Goal: Transaction & Acquisition: Subscribe to service/newsletter

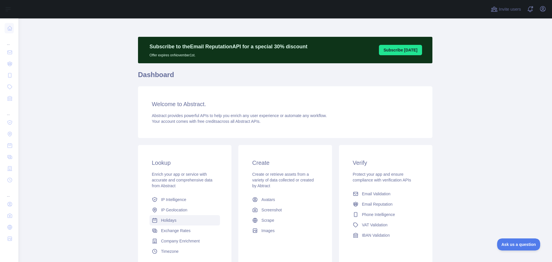
click at [166, 221] on span "Holidays" at bounding box center [169, 220] width 16 height 6
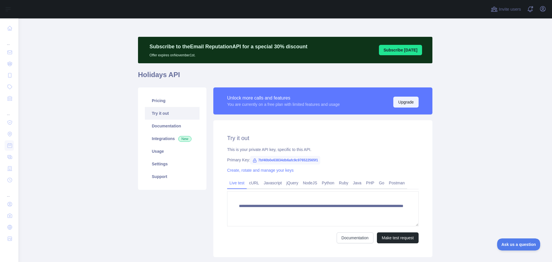
click at [401, 104] on button "Upgrade" at bounding box center [405, 102] width 25 height 11
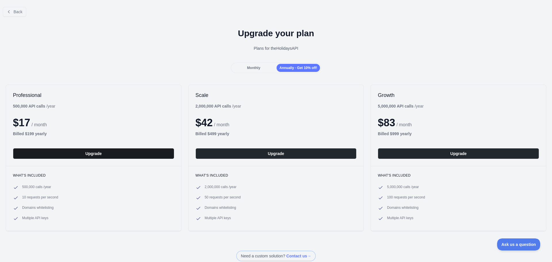
click at [75, 154] on button "Upgrade" at bounding box center [93, 153] width 161 height 11
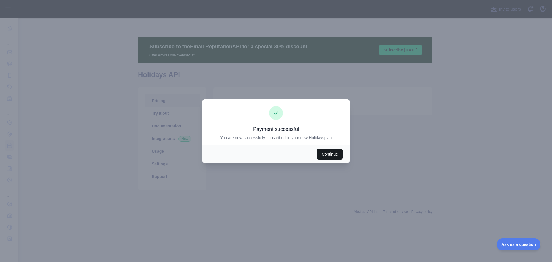
click at [325, 157] on button "Continue" at bounding box center [330, 154] width 26 height 11
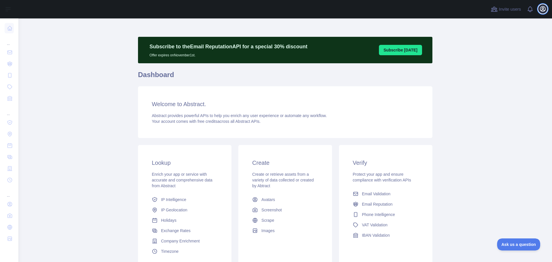
click at [545, 9] on icon "button" at bounding box center [542, 8] width 5 height 5
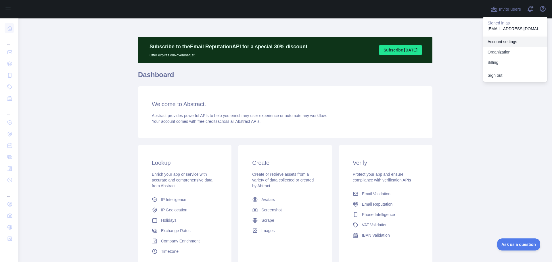
click at [511, 44] on link "Account settings" at bounding box center [515, 42] width 64 height 10
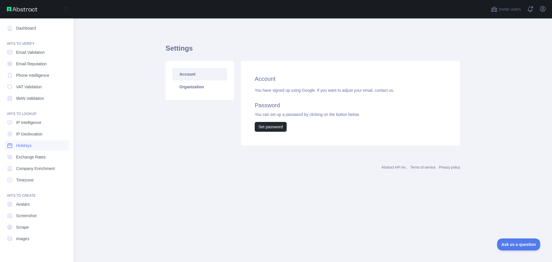
click at [27, 144] on span "Holidays" at bounding box center [24, 146] width 16 height 6
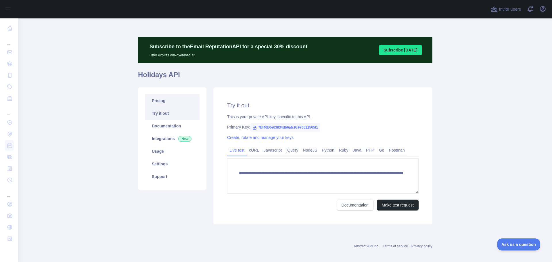
click at [160, 101] on link "Pricing" at bounding box center [172, 100] width 55 height 13
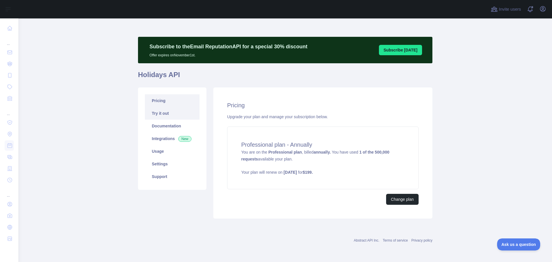
click at [157, 111] on link "Try it out" at bounding box center [172, 113] width 55 height 13
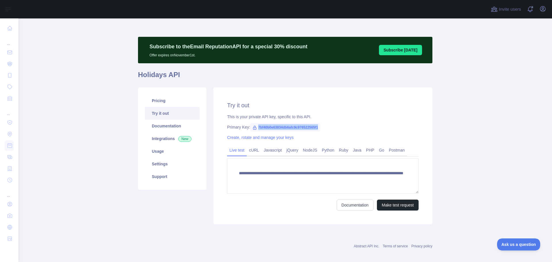
drag, startPoint x: 318, startPoint y: 127, endPoint x: 247, endPoint y: 125, distance: 71.0
click at [250, 125] on span "7bf40b0e63834db6afc9c976522565f1" at bounding box center [285, 127] width 70 height 9
click at [458, 109] on main "**********" at bounding box center [285, 139] width 534 height 243
